Goal: Feedback & Contribution: Submit feedback/report problem

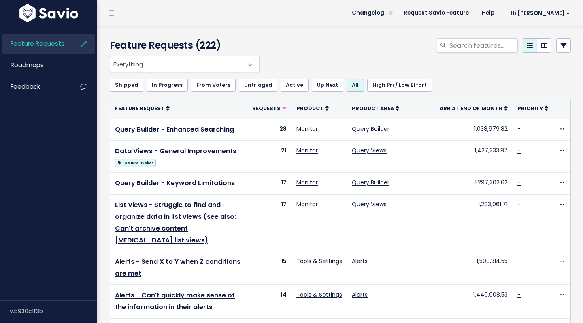
click at [56, 97] on div "Feature Requests Roadmaps Feedback" at bounding box center [48, 64] width 97 height 81
click at [64, 90] on link "Feedback" at bounding box center [34, 86] width 65 height 19
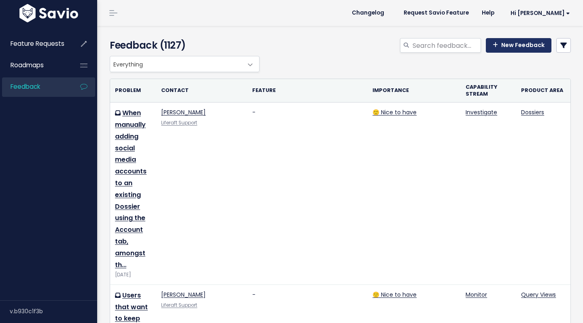
click at [526, 46] on link "New Feedback" at bounding box center [519, 45] width 66 height 15
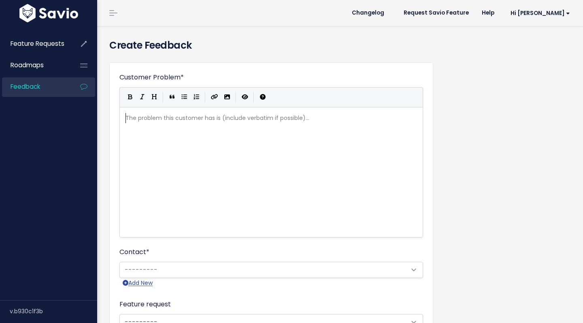
scroll to position [1, 0]
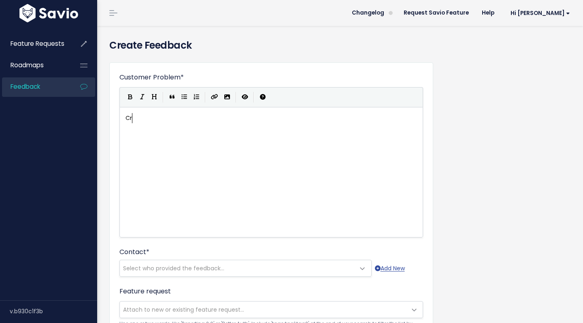
type textarea "Cry"
type textarea "EA | Crystalee"
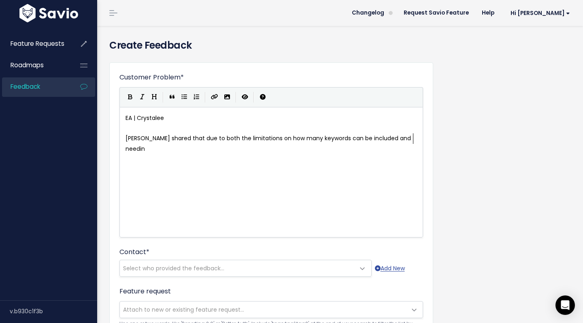
scroll to position [0, 0]
type textarea "Crystalee shared that due to both the limitations on how many keywords can be i…"
type textarea "it"
type textarea "to include every varia"
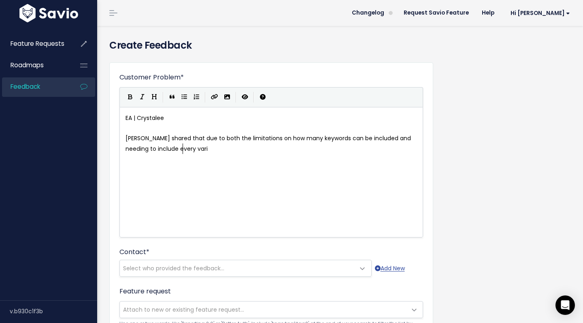
type textarea "a"
type textarea "tion of a term"
type textarea ", she feels very con"
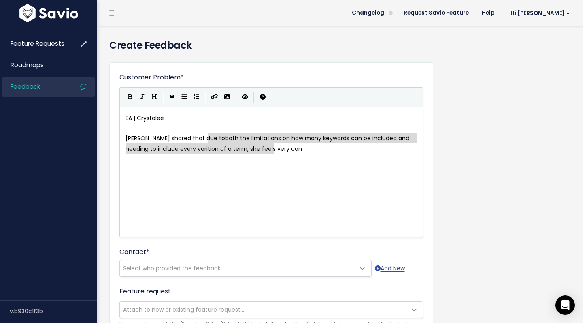
drag, startPoint x: 327, startPoint y: 146, endPoint x: 209, endPoint y: 140, distance: 118.4
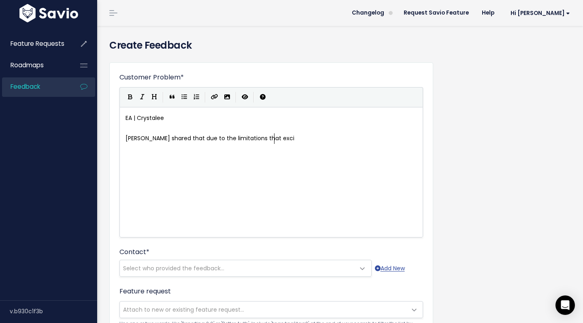
type textarea "the limitations that excit"
type textarea "ist in the platform, there"
type textarea "he limitations that exist in the platform"
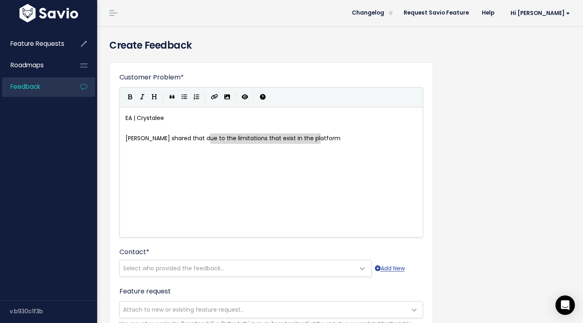
drag, startPoint x: 332, startPoint y: 135, endPoint x: 208, endPoint y: 139, distance: 124.8
type textarea "multiple levels of limitations o"
type textarea "that i"
type textarea "exiart"
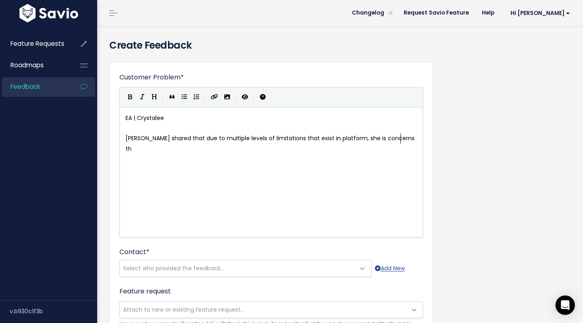
type textarea "st in platform, she is concerns that"
type textarea "has inital"
type textarea "ial concerns about the usability of the tool and"
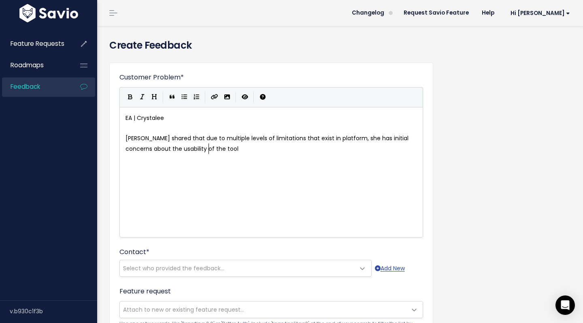
type textarea "."
type textarea "She is limited to how many queries can be created contr"
type textarea "(limited by contract)"
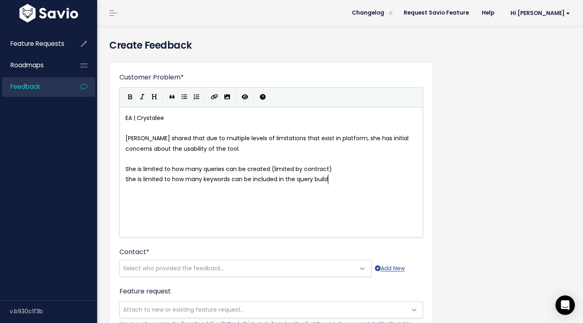
scroll to position [3, 207]
type textarea "She is limited to how many keywords can be included in the query builder"
type textarea "She needs i"
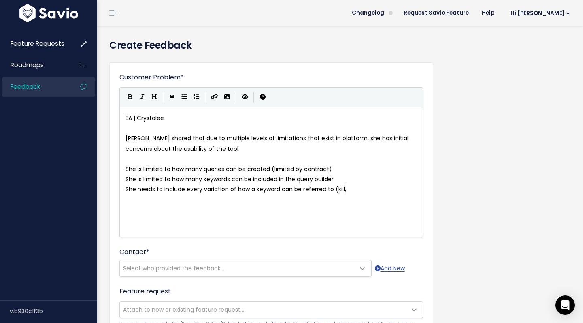
type textarea "to include every variation of how a keyword can be referred to (kill, j"
type textarea "killing, killer"
type textarea "s, unalived, k!ll, k!lling"
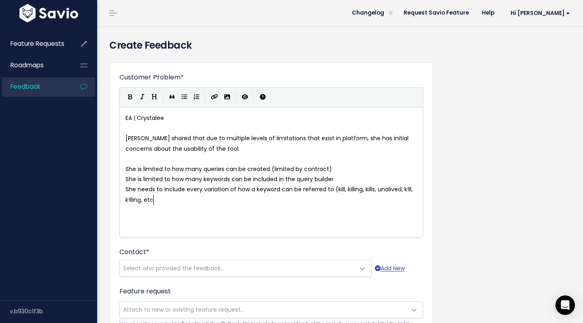
type textarea ", etc)"
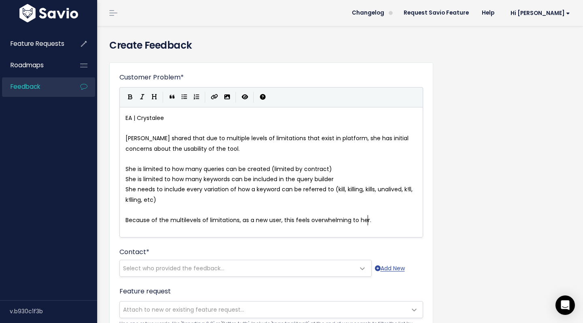
scroll to position [3, 243]
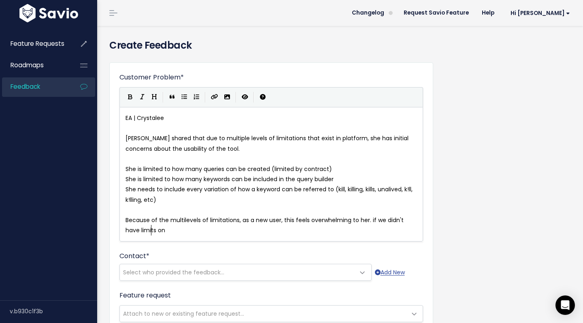
type textarea "Because of the multilevels of limitations, as a new user, this feels overwhelmi…"
type textarea "ywod"
type textarea "ords, she would be"
type textarea "g"
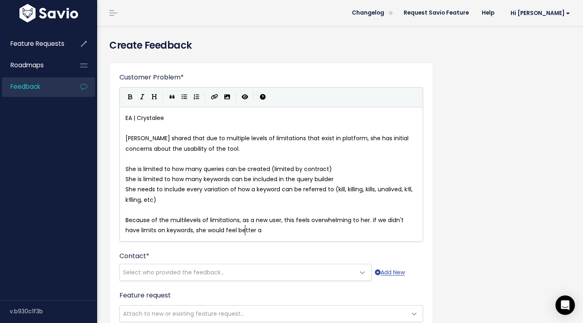
type textarea "feel better abvou"
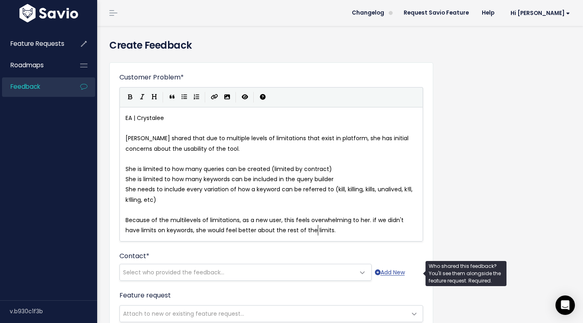
type textarea "out the rest of the limits."
click at [211, 271] on span "Select who provided the feedback..." at bounding box center [173, 272] width 101 height 8
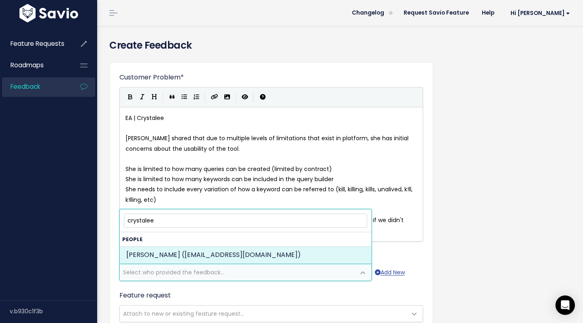
type input "crystalee"
select select "88930064"
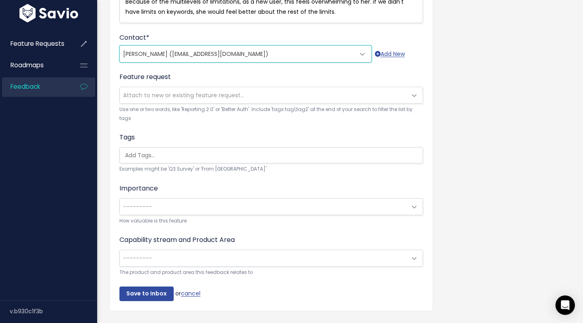
scroll to position [238, 0]
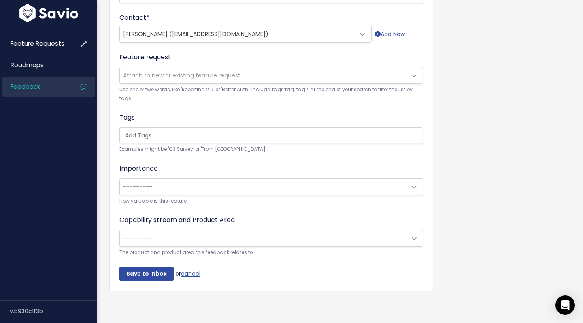
click at [289, 194] on span "---------" at bounding box center [263, 187] width 287 height 16
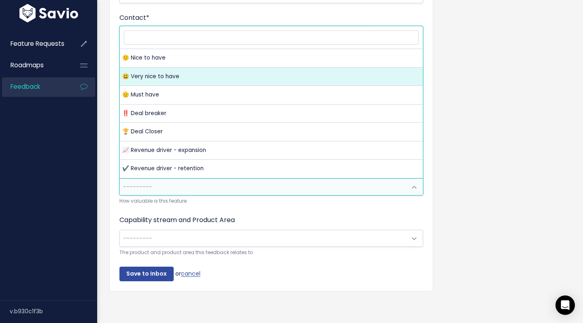
select select "VERY_NICE_TO_HAVE"
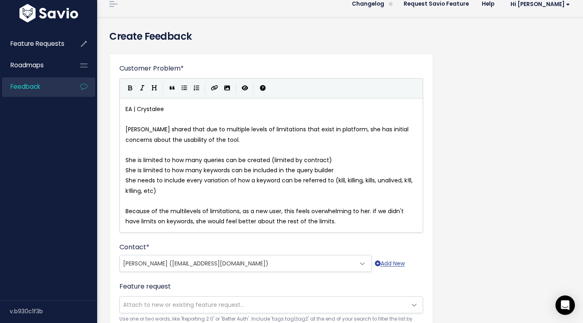
scroll to position [18, 0]
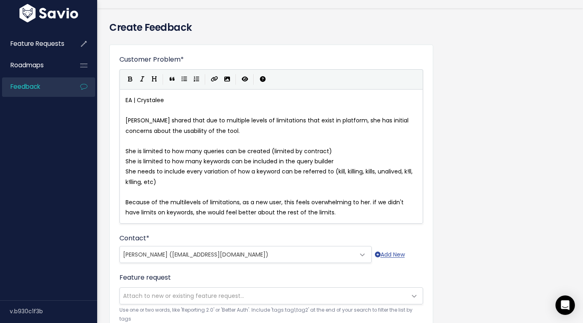
click at [324, 215] on pre "Because of the multilevels of limitations, as a new user, this feels overwhelmi…" at bounding box center [271, 207] width 295 height 20
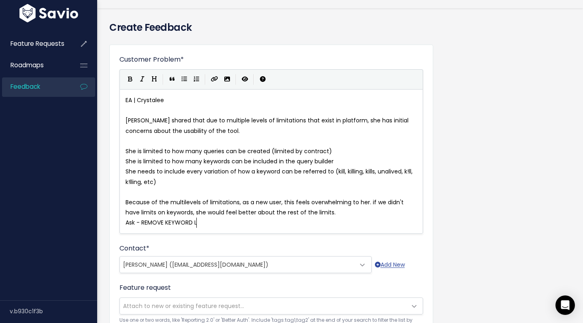
type textarea "Ask - REMOVE KEYWORD LOIM"
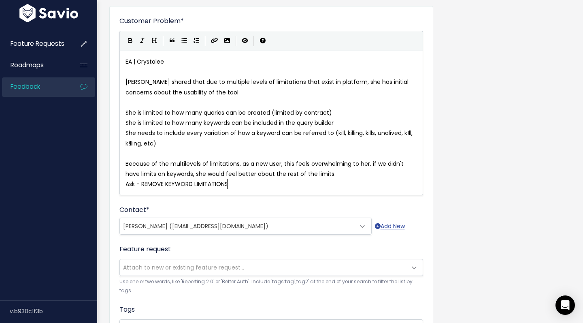
scroll to position [248, 0]
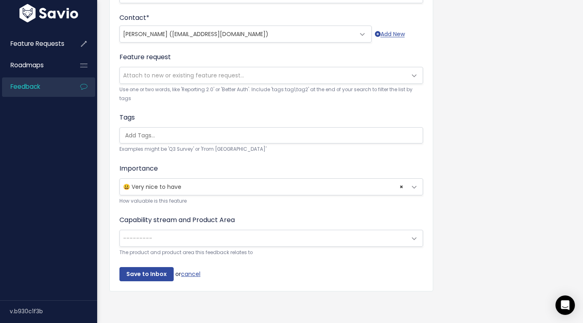
type textarea "IMITATIONS"
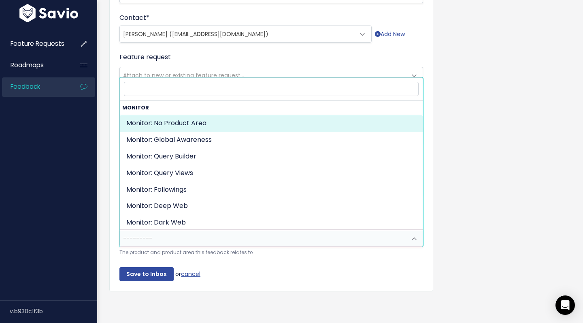
click at [205, 231] on span "---------" at bounding box center [263, 238] width 287 height 16
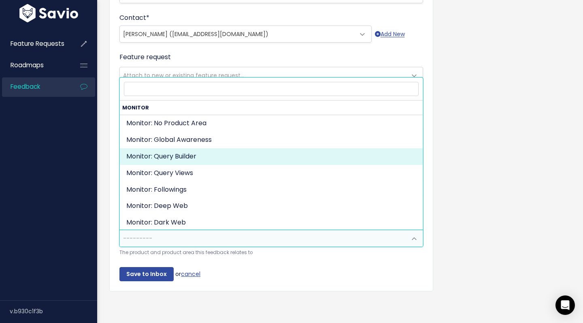
select select "ORGANIZE_COLLABORATE_REPORT:QUERY_BUILDING"
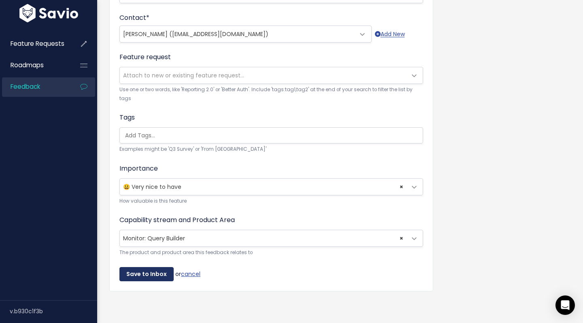
click at [147, 275] on input "Save to Inbox" at bounding box center [146, 274] width 54 height 15
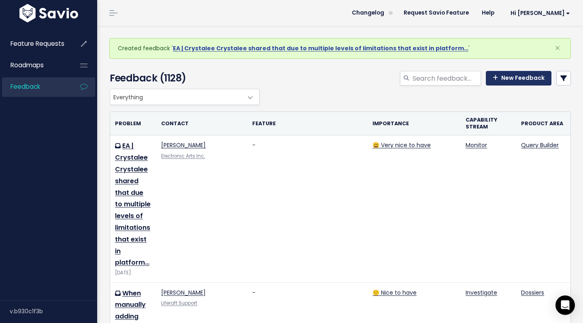
click at [522, 82] on link "New Feedback" at bounding box center [519, 78] width 66 height 15
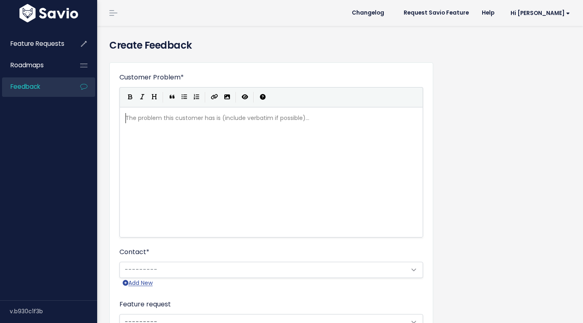
scroll to position [1, 0]
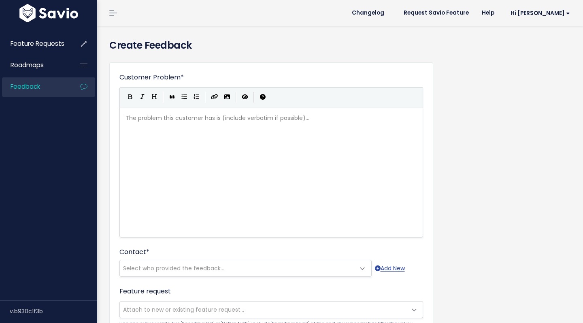
click at [336, 134] on div "The problem this customer has is (include verbatim if possible)... xxxxxxxxxx ​" at bounding box center [281, 182] width 315 height 142
type textarea "ERA"
type textarea "A | Cruys"
type textarea "ystallee"
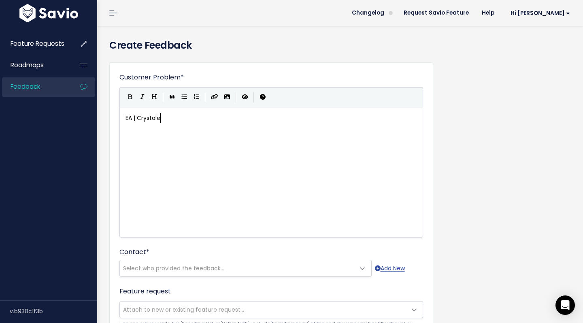
scroll to position [3, 6]
type textarea "ee"
type textarea "I"
type textarea "When a post"
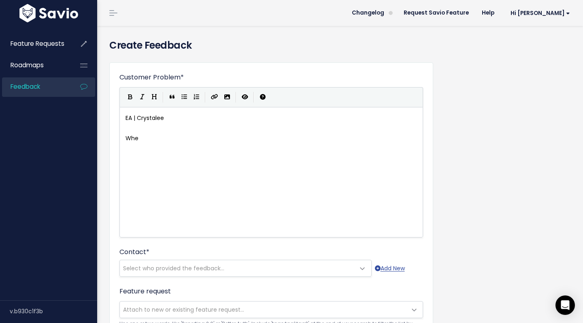
type textarea "mn"
type textarea "n a post has been deleted off it's native platform, cry"
type textarea "Crysitall"
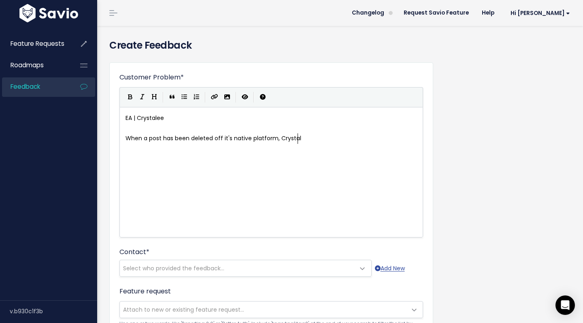
type textarea "tall"
type textarea "lee"
type textarea "ee still needs to understand the context of the post (was a"
type textarea "it a post that"
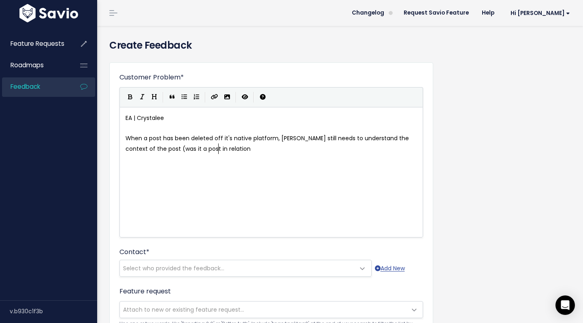
scroll to position [3, 29]
type textarea "in relation"
type textarea "retweet of an original post, was there lots of engagement, wh"
type textarea "was it a comment to an original post)"
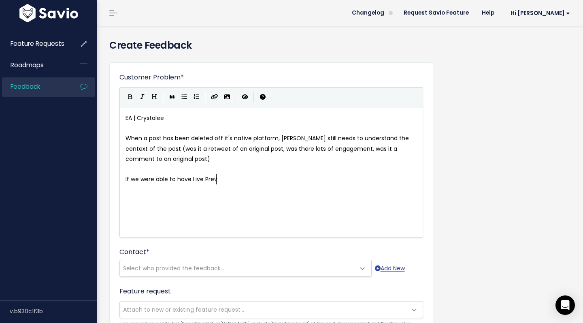
type textarea "If we were able to have Live Previo"
type textarea "w"
type textarea "ew saved when a post is deleted in platofrm"
type textarea "form, this would be very helpful for her workflow."
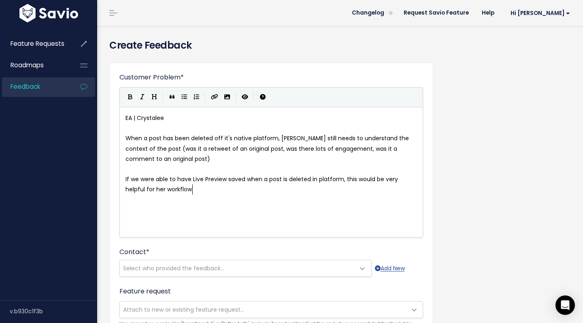
scroll to position [3, 137]
type textarea "as she needs to rely on another tool to do i"
type textarea "this (she fid not"
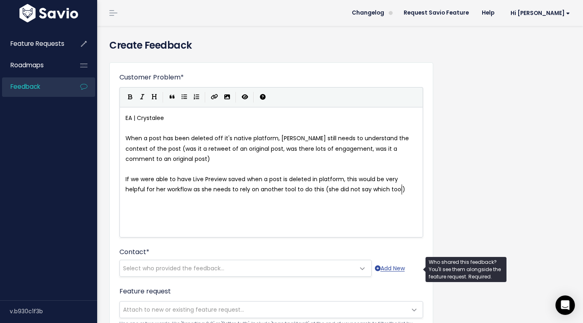
type textarea "did not say which tool)"
click at [207, 263] on span "Select who provided the feedback..." at bounding box center [237, 268] width 235 height 16
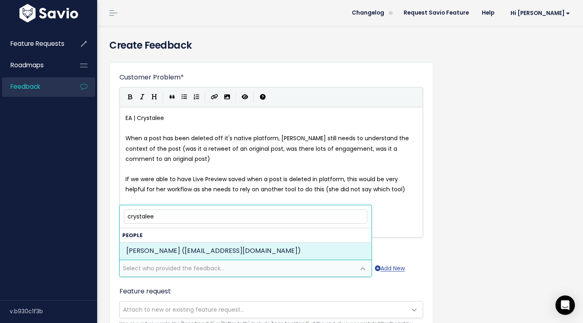
type input "crystalee"
select select "88930064"
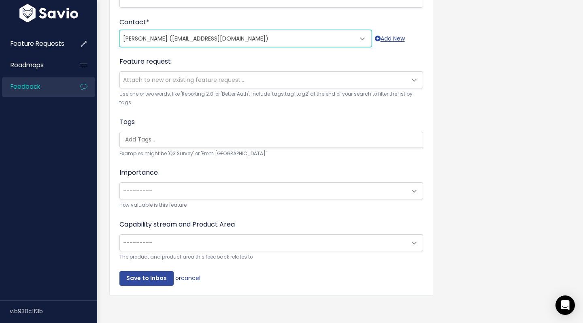
scroll to position [234, 0]
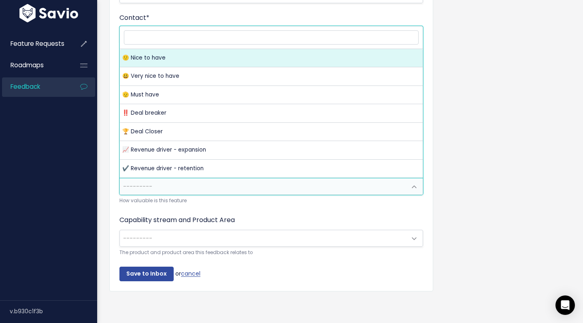
click at [212, 187] on span "---------" at bounding box center [263, 186] width 287 height 16
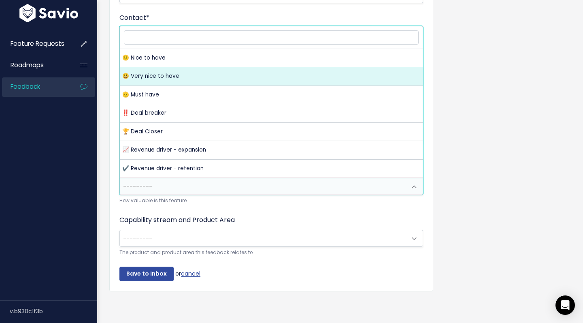
select select "VERY_NICE_TO_HAVE"
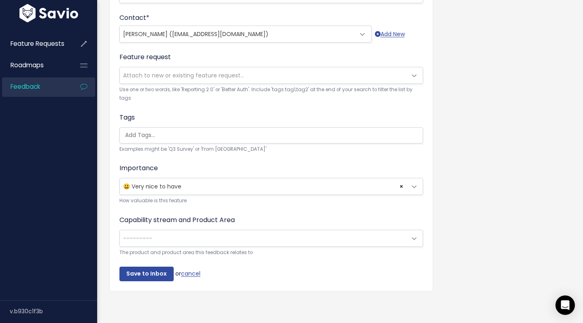
click at [196, 243] on span "---------" at bounding box center [263, 238] width 287 height 16
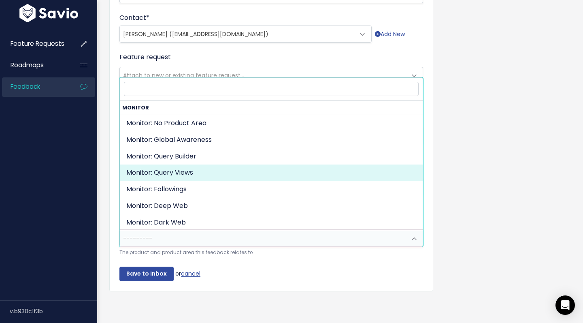
select select "ORGANIZE_COLLABORATE_REPORT:QUERY_VIEWING"
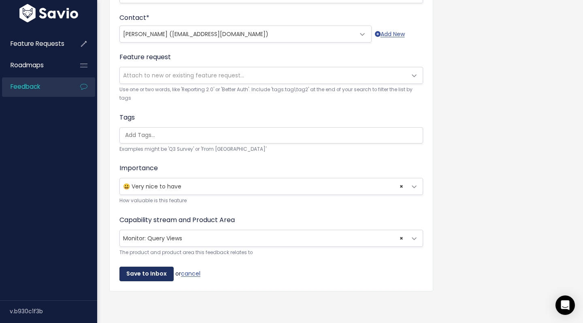
click at [151, 277] on input "Save to Inbox" at bounding box center [146, 273] width 54 height 15
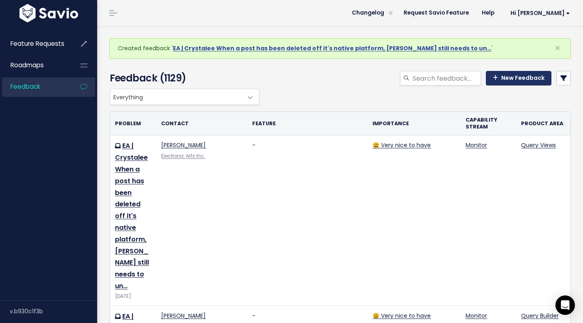
click at [520, 76] on link "New Feedback" at bounding box center [519, 78] width 66 height 15
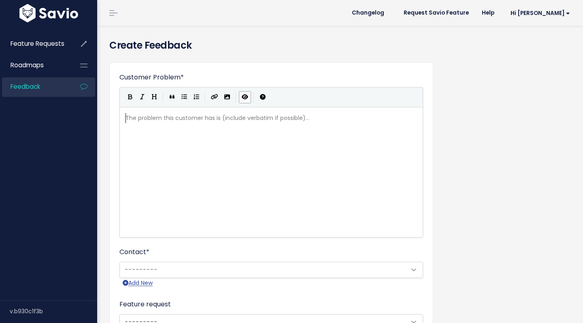
scroll to position [1, 0]
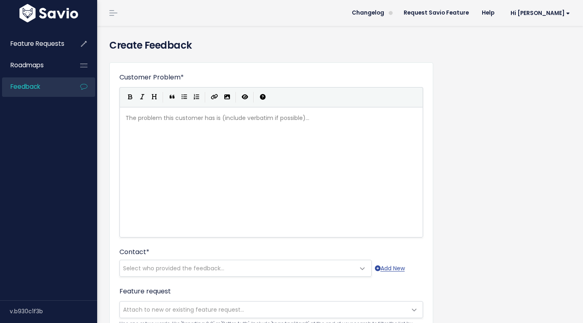
click at [195, 126] on div "The problem this customer has is (include verbatim if possible)... xxxxxxxxxx ​" at bounding box center [281, 182] width 315 height 142
type textarea "Darri"
type textarea "EA | [PERSON_NAME]"
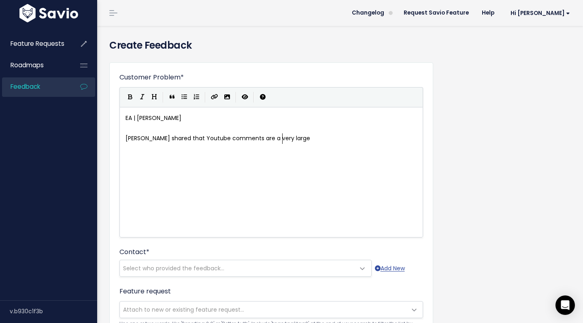
scroll to position [3, 156]
type textarea "[PERSON_NAME] shared that Youtube comments are a very large area of interest fo…"
type textarea "eive many throug"
type textarea "ears thro"
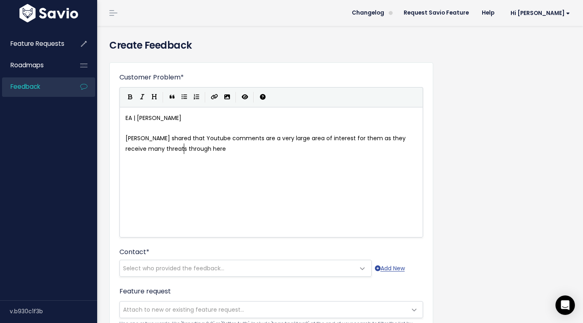
scroll to position [3, 43]
type textarea "ts through here"
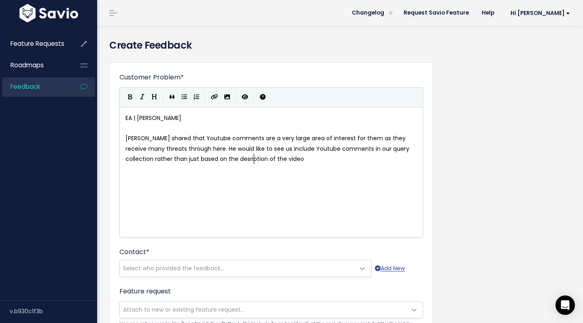
scroll to position [3, 360]
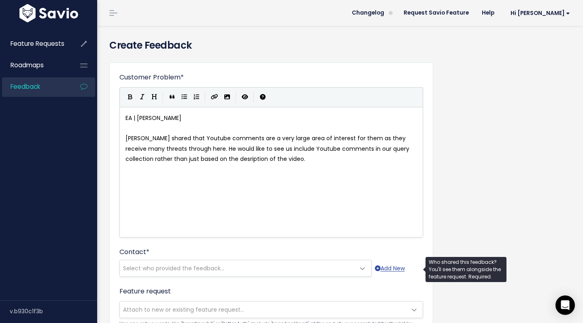
type textarea ". He would like to see us include Youtube comments in our query collection rath…"
click at [261, 272] on span "Select who provided the feedback..." at bounding box center [237, 268] width 235 height 16
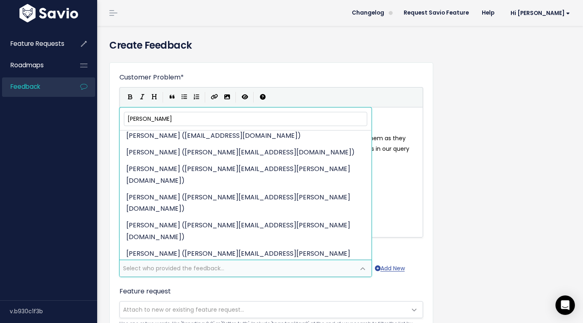
scroll to position [320, 0]
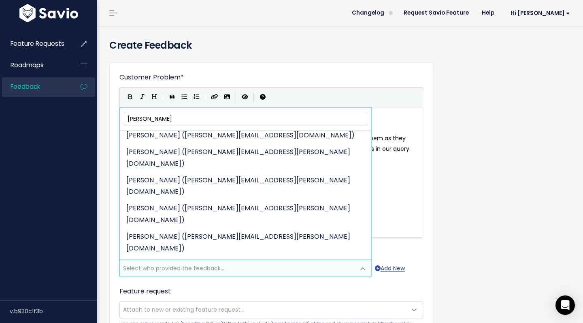
type input "[PERSON_NAME]"
select select "82971960"
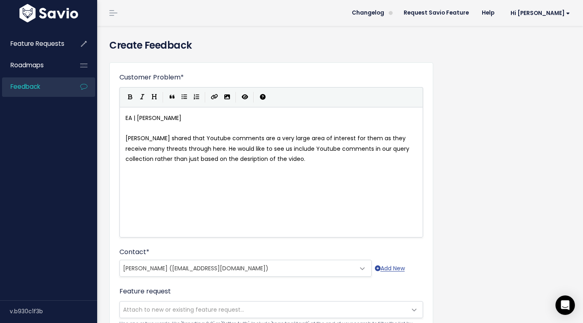
scroll to position [3, 360]
click at [161, 118] on pre "EA | [PERSON_NAME]" at bounding box center [271, 118] width 295 height 10
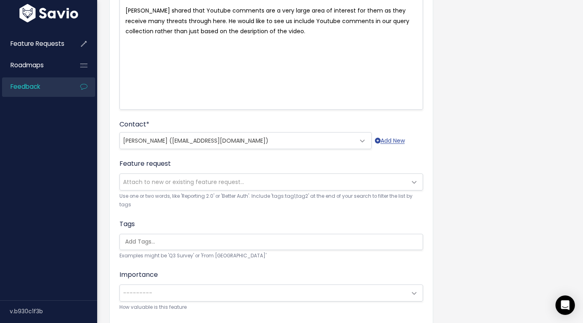
scroll to position [134, 0]
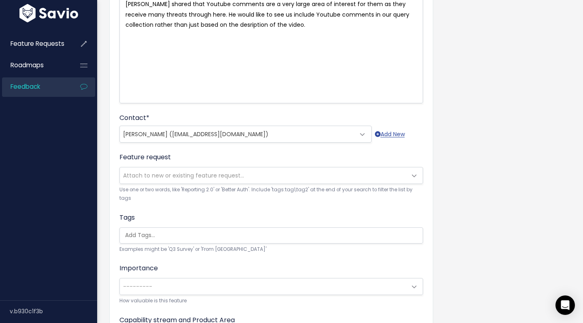
type textarea "en"
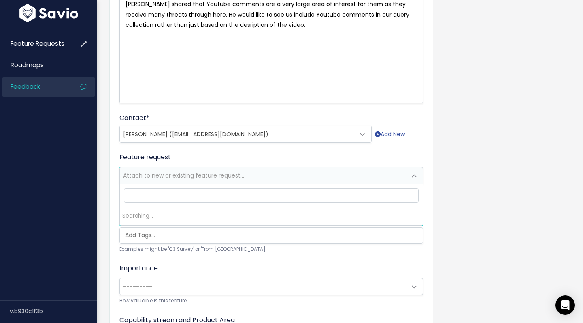
click at [280, 172] on span "Attach to new or existing feature request..." at bounding box center [263, 175] width 287 height 16
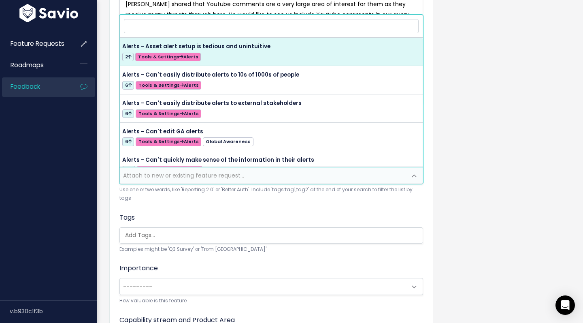
click at [273, 207] on form "Customer Problem * EA | [PERSON_NAME] shared that Youtube comments are a very l…" at bounding box center [271, 159] width 304 height 443
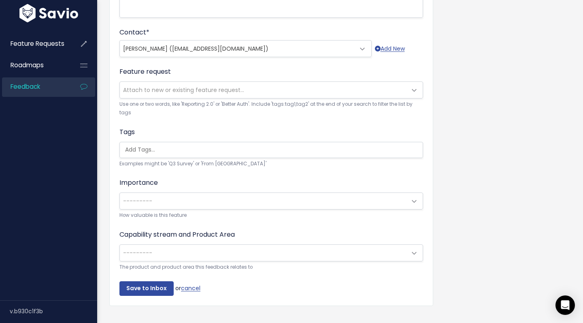
scroll to position [234, 0]
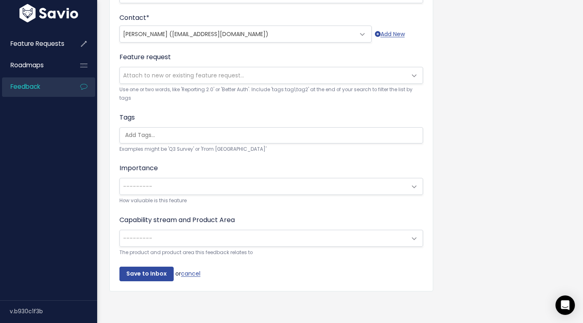
click at [197, 192] on span "---------" at bounding box center [263, 186] width 287 height 16
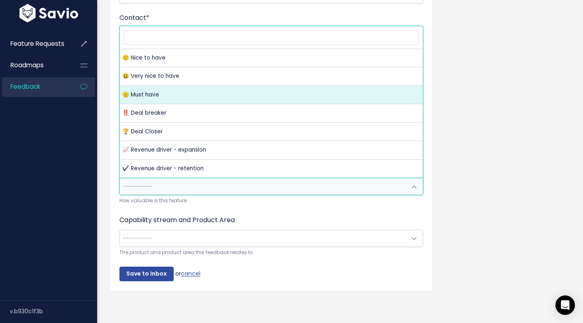
select select "MUST_HAVE"
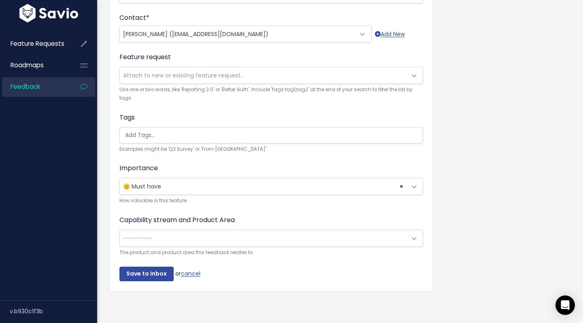
click at [190, 184] on span "× 🫡 Must have" at bounding box center [263, 186] width 287 height 16
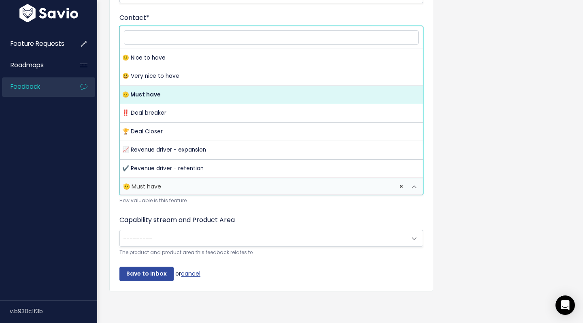
drag, startPoint x: 177, startPoint y: 93, endPoint x: 178, endPoint y: 101, distance: 8.3
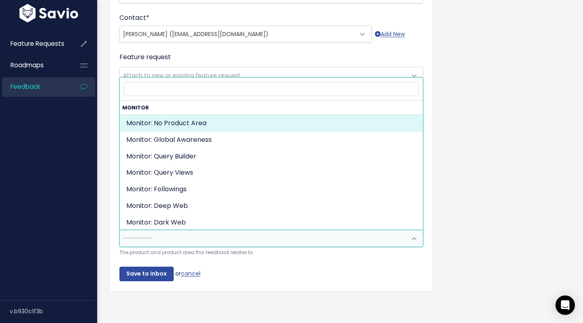
click at [224, 245] on span "---------" at bounding box center [263, 238] width 287 height 16
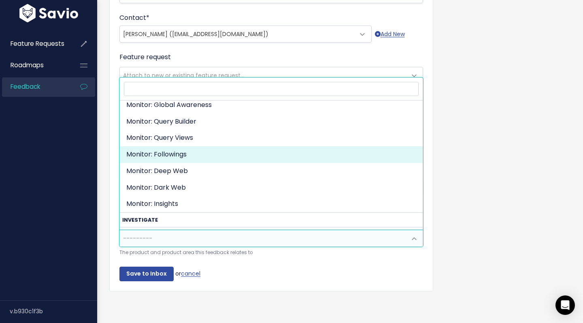
scroll to position [38, 0]
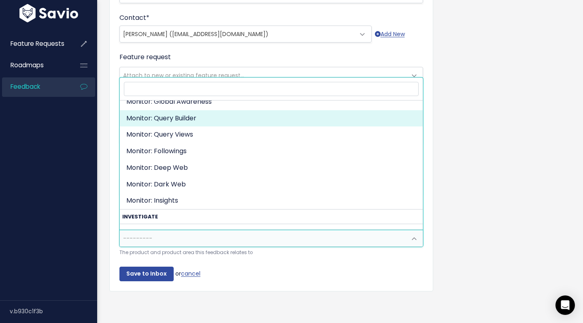
select select "ORGANIZE_COLLABORATE_REPORT:QUERY_BUILDING"
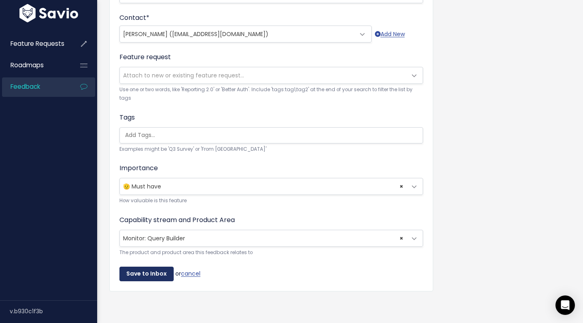
click at [143, 271] on input "Save to Inbox" at bounding box center [146, 273] width 54 height 15
